Goal: Share content

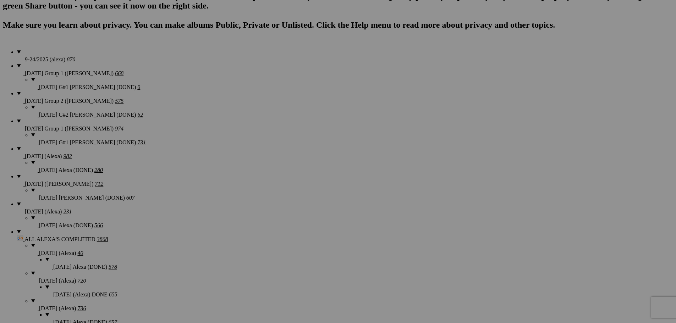
scroll to position [497, 0]
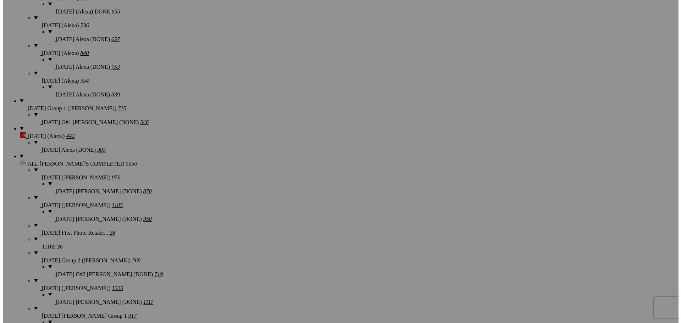
scroll to position [781, 0]
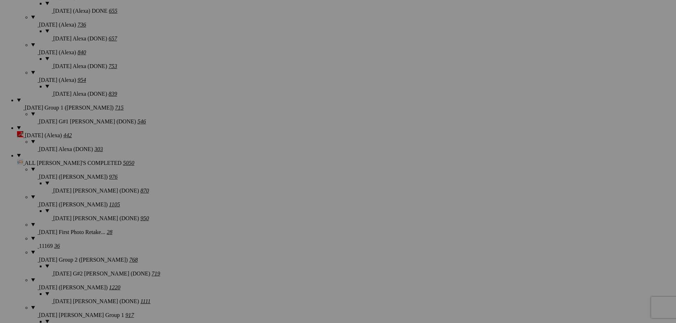
type textarea "<!-- [DOMAIN_NAME] image hosting. HTML Bulk Share code Starts Here --> <div sty…"
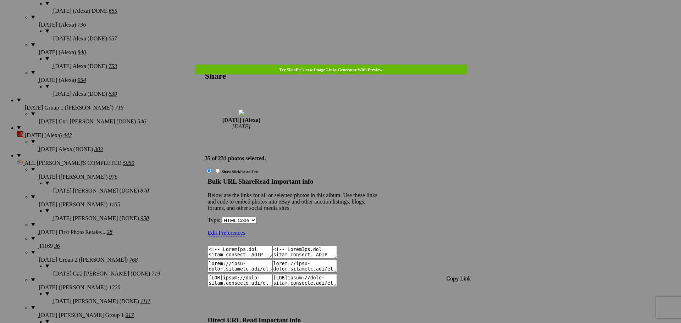
click at [465, 276] on span "Copy Link" at bounding box center [459, 279] width 24 height 6
click at [454, 276] on span "Copy Link" at bounding box center [459, 279] width 24 height 6
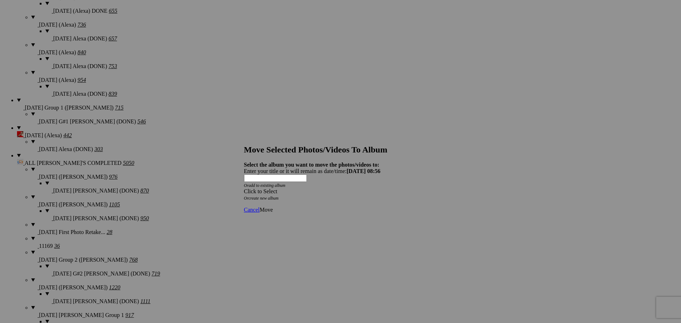
click at [313, 188] on div "Click to Select" at bounding box center [338, 191] width 188 height 6
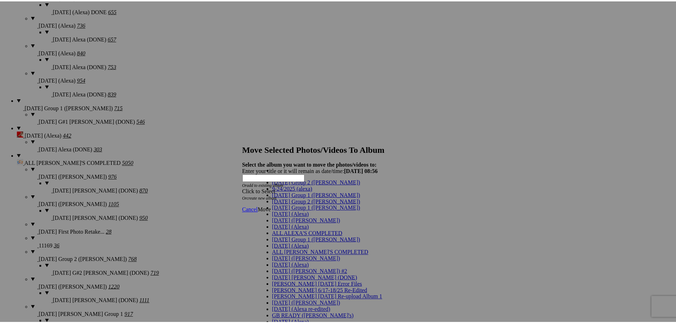
scroll to position [35, 0]
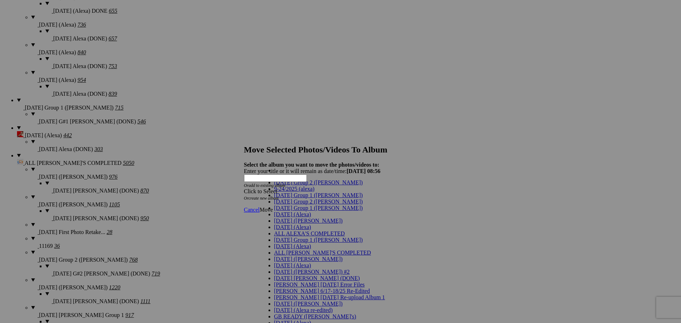
click at [284, 224] on span "[DATE] (Alexa)" at bounding box center [292, 227] width 37 height 6
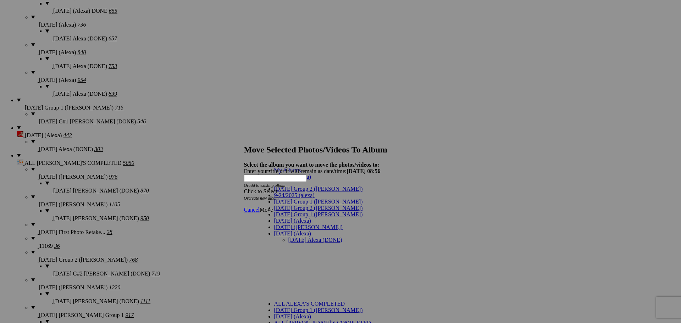
click at [288, 237] on link "[DATE] Alexa (DONE)" at bounding box center [315, 240] width 54 height 6
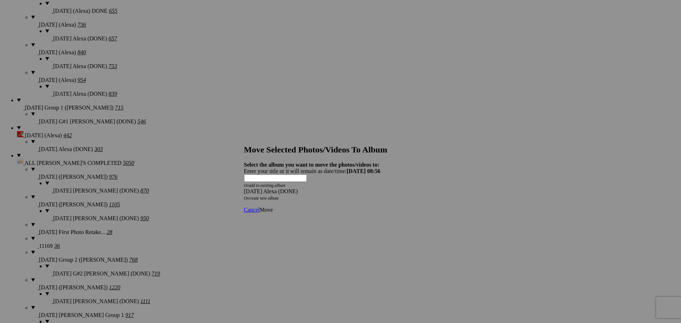
click at [273, 207] on span "Move" at bounding box center [266, 210] width 13 height 6
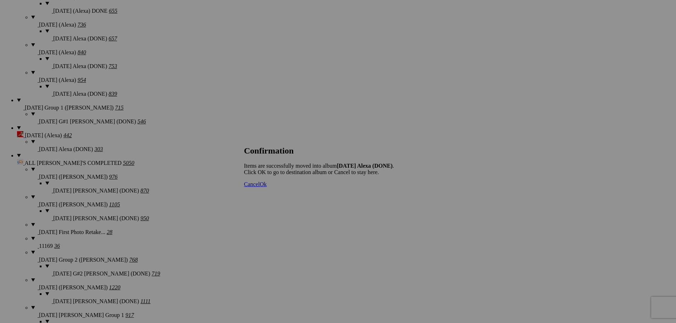
click at [260, 187] on span "Cancel" at bounding box center [252, 184] width 16 height 6
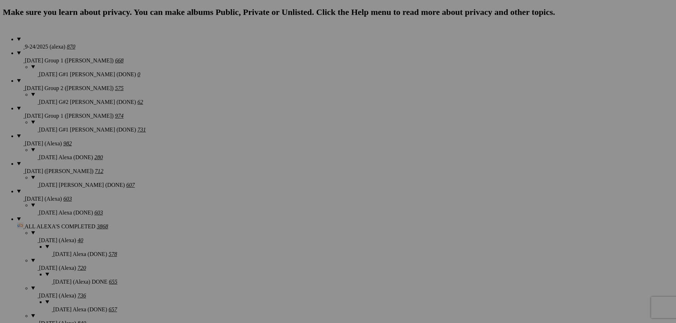
scroll to position [497, 0]
